Goal: Task Accomplishment & Management: Complete application form

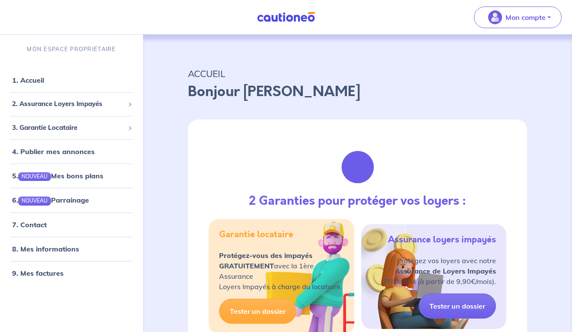
scroll to position [122, 0]
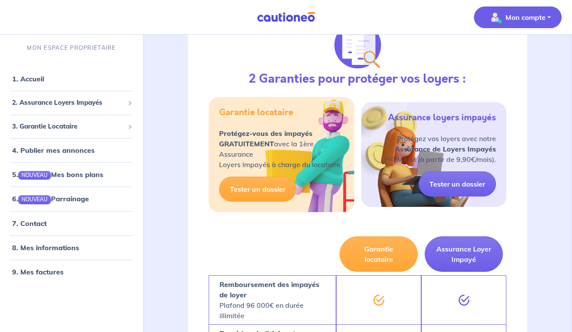
click at [531, 23] on span "Mon compte" at bounding box center [515, 17] width 61 height 14
click at [511, 59] on link "Mes informations" at bounding box center [510, 54] width 70 height 14
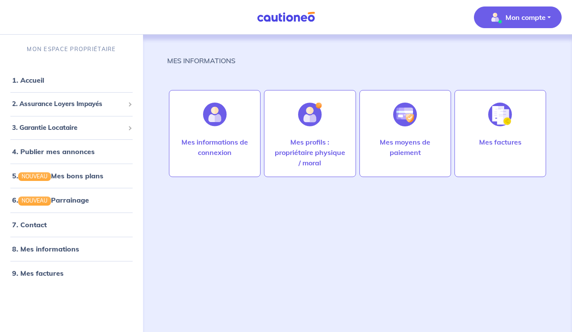
click at [509, 21] on p "Mon compte" at bounding box center [526, 17] width 40 height 10
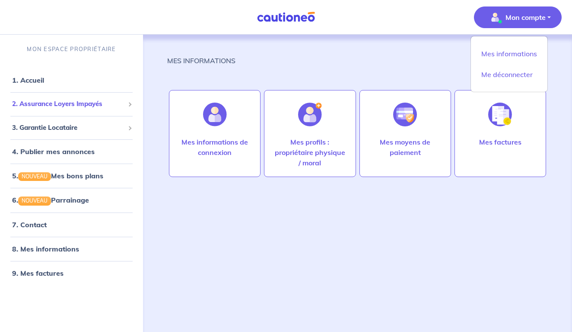
click at [87, 109] on div "2. Assurance Loyers Impayés" at bounding box center [71, 104] width 136 height 17
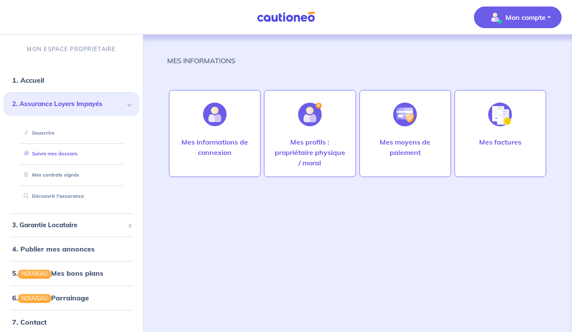
click at [57, 153] on link "Suivre mes dossiers" at bounding box center [48, 153] width 57 height 6
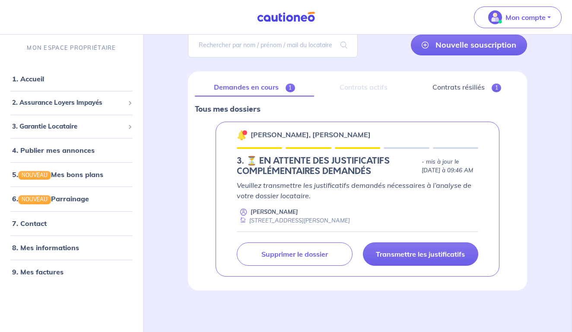
scroll to position [68, 0]
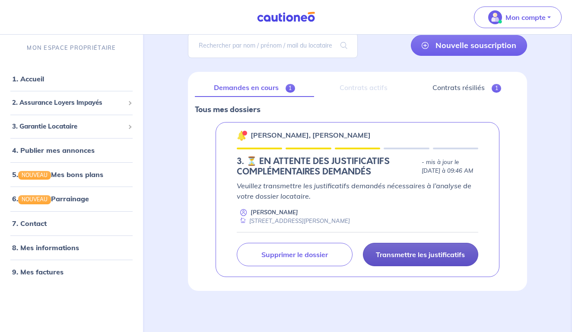
click at [407, 250] on p "Transmettre les justificatifs" at bounding box center [420, 254] width 89 height 9
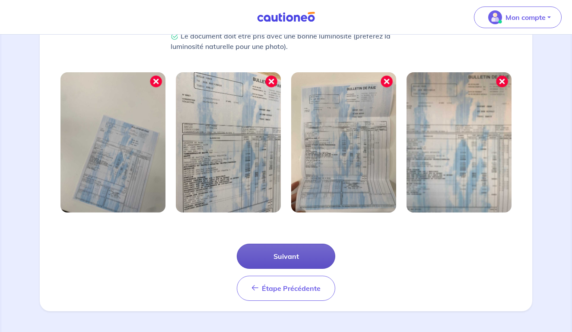
click at [293, 252] on button "Suivant" at bounding box center [286, 255] width 99 height 25
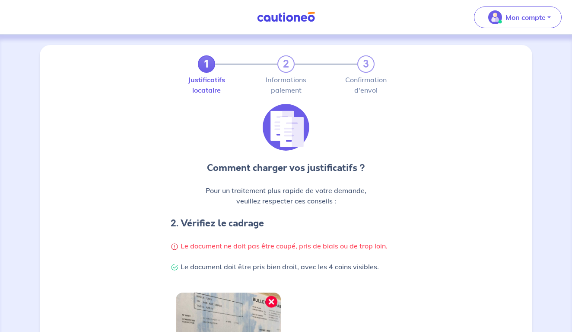
scroll to position [220, 0]
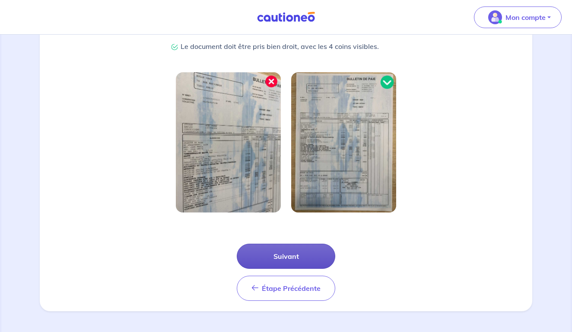
click at [291, 255] on button "Suivant" at bounding box center [286, 255] width 99 height 25
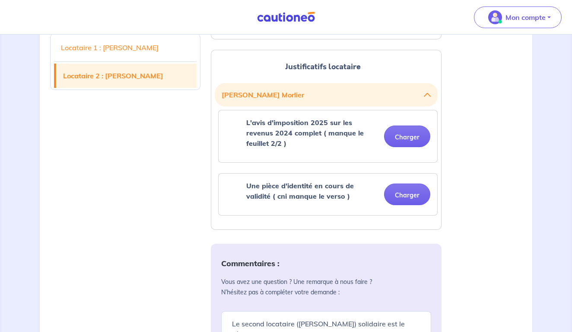
scroll to position [216, 0]
